Goal: Task Accomplishment & Management: Complete application form

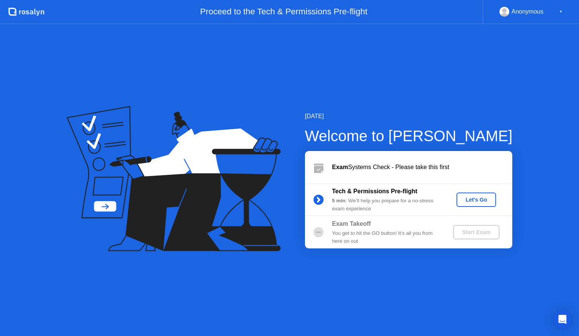
click at [482, 195] on button "Let's Go" at bounding box center [477, 199] width 40 height 14
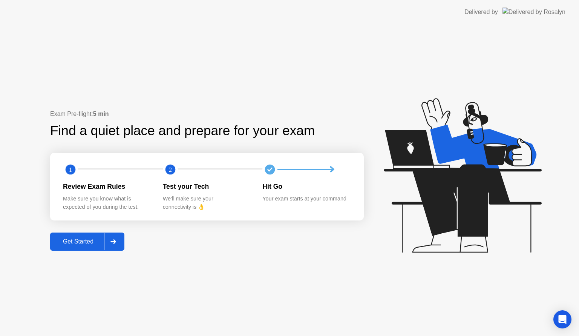
click at [89, 243] on div "Get Started" at bounding box center [78, 241] width 52 height 7
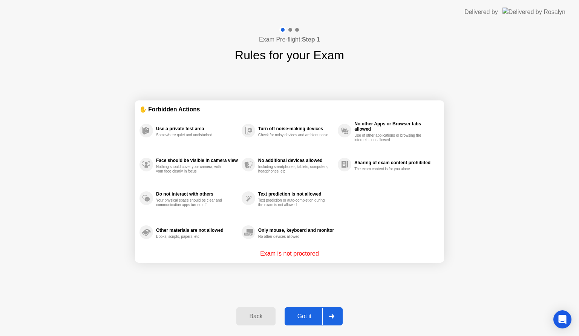
click at [332, 316] on icon at bounding box center [331, 316] width 5 height 5
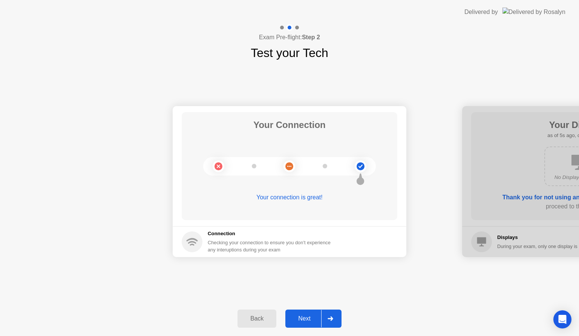
click at [332, 316] on icon at bounding box center [331, 318] width 6 height 5
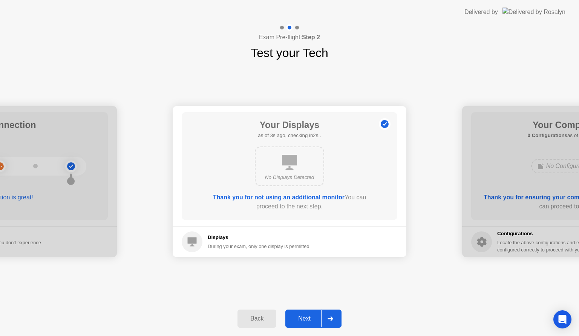
click at [332, 316] on icon at bounding box center [331, 318] width 6 height 5
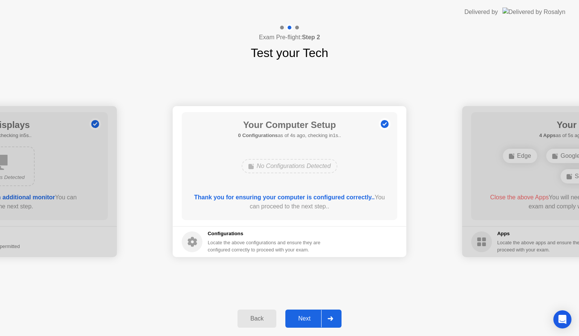
click at [332, 316] on icon at bounding box center [331, 318] width 6 height 5
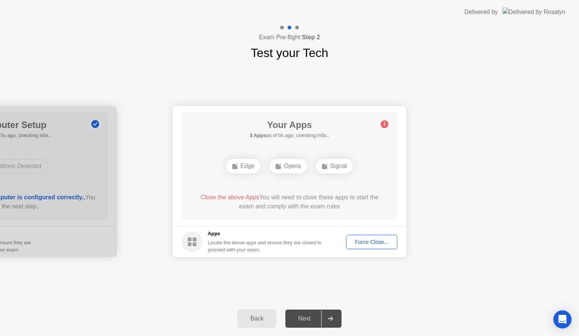
click at [149, 293] on div "Your Connection Your connection is great! Connection Checking your connection t…" at bounding box center [289, 181] width 579 height 239
click at [361, 241] on div "Force Close..." at bounding box center [372, 242] width 46 height 6
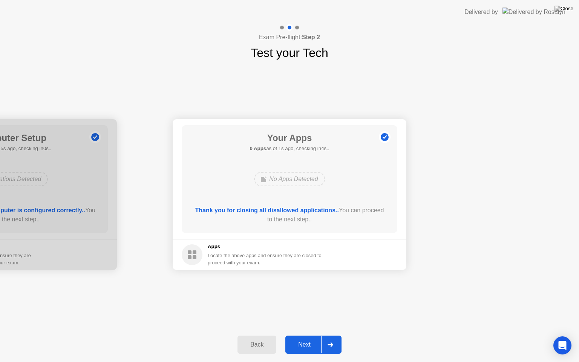
click at [330, 335] on icon at bounding box center [331, 345] width 6 height 5
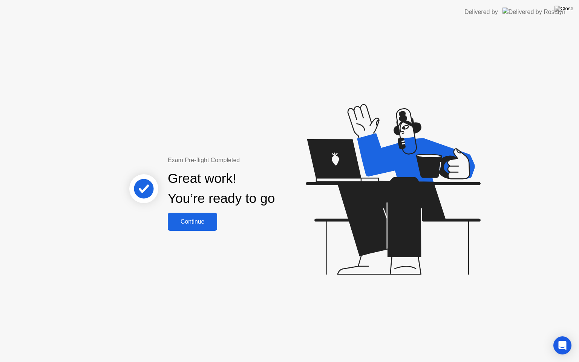
click at [203, 220] on div "Continue" at bounding box center [192, 221] width 45 height 7
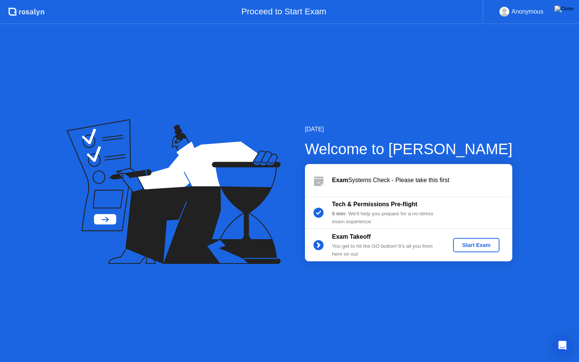
click at [482, 244] on div "Start Exam" at bounding box center [476, 245] width 40 height 6
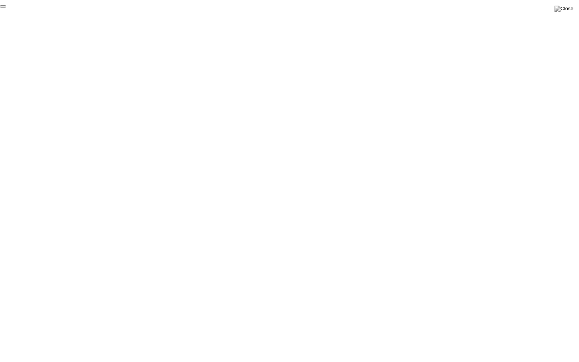
click div "End Proctoring Session"
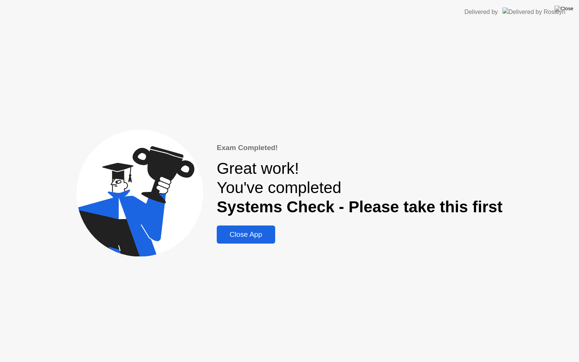
click at [253, 236] on div "Close App" at bounding box center [246, 235] width 54 height 8
